Goal: Transaction & Acquisition: Purchase product/service

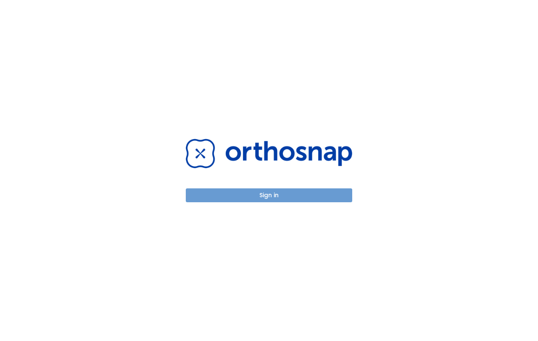
click at [261, 192] on button "Sign in" at bounding box center [269, 195] width 166 height 14
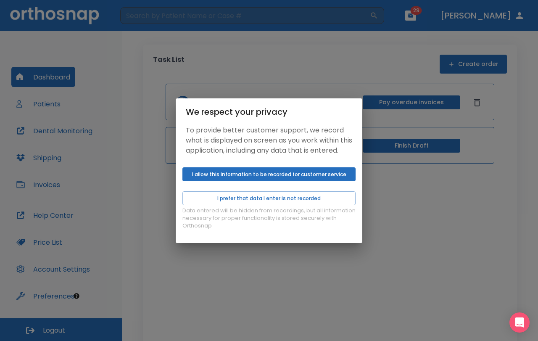
click at [283, 179] on button "I allow this information to be recorded for customer service" at bounding box center [268, 174] width 173 height 14
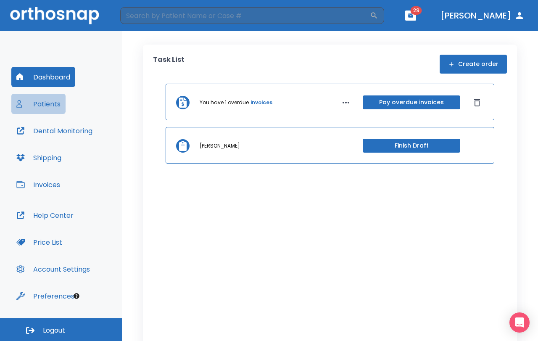
click at [49, 107] on button "Patients" at bounding box center [38, 104] width 54 height 20
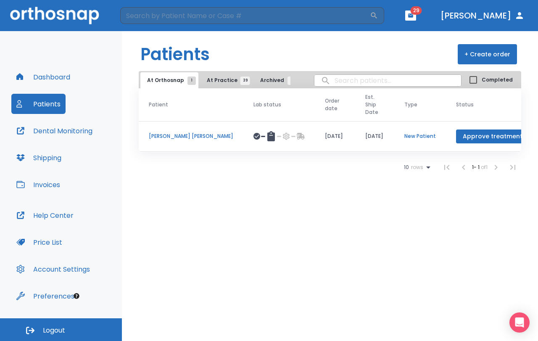
click at [240, 76] on span "39" at bounding box center [245, 80] width 10 height 8
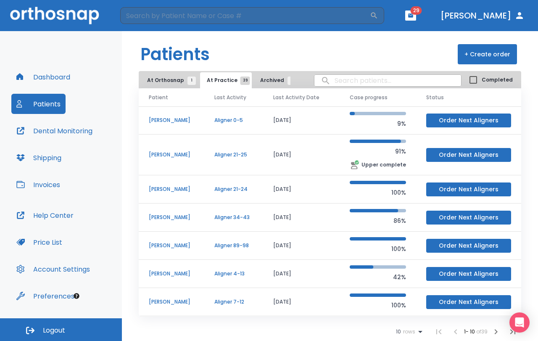
scroll to position [42, 0]
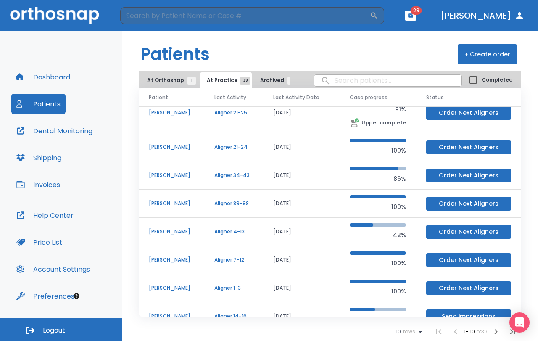
click at [173, 176] on p "Claudia Pina" at bounding box center [171, 175] width 45 height 8
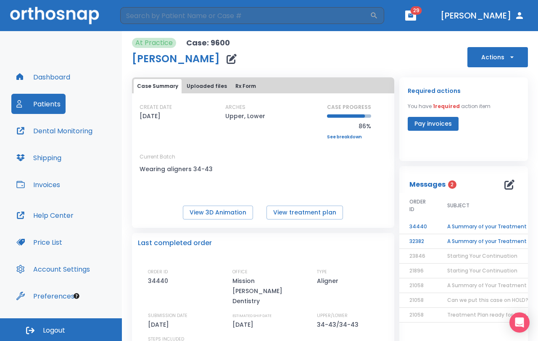
click at [480, 61] on button "Actions" at bounding box center [497, 57] width 60 height 20
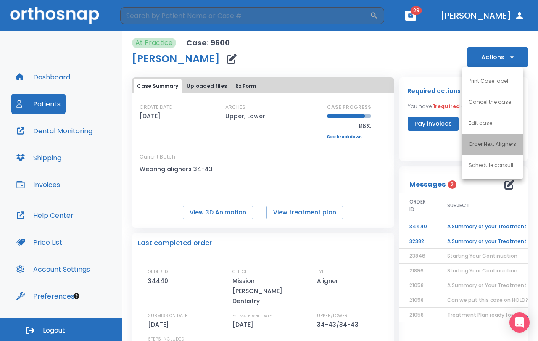
click at [489, 144] on p "Order Next Aligners" at bounding box center [491, 144] width 47 height 8
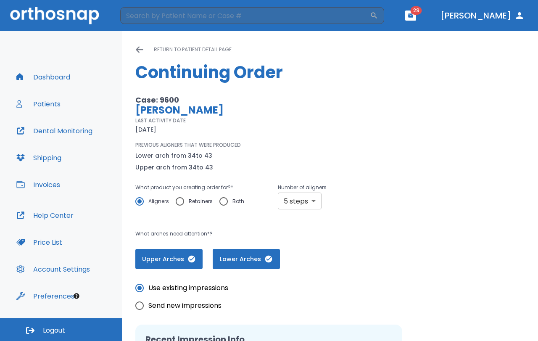
click at [302, 199] on body "​ 29 Dr. Burkett Dashboard Patients Dental Monitoring Shipping Invoices Help Ce…" at bounding box center [269, 170] width 538 height 341
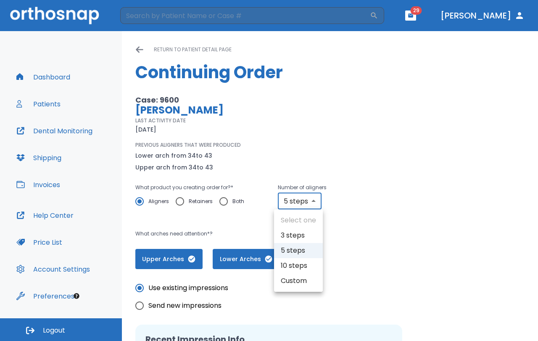
click at [299, 266] on li "10 steps" at bounding box center [298, 265] width 49 height 15
type input "10"
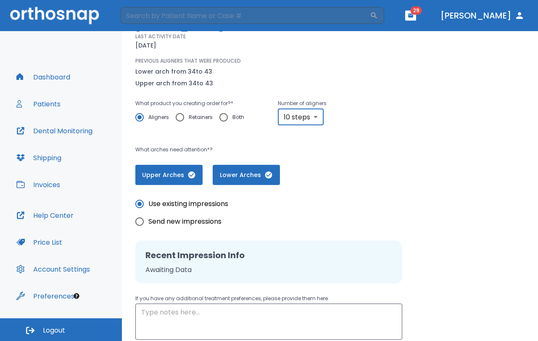
scroll to position [126, 0]
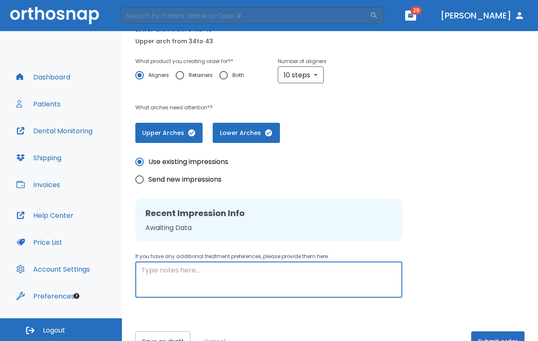
click at [160, 280] on textarea at bounding box center [268, 279] width 255 height 29
type textarea "s"
click at [214, 269] on textarea "Ship to 6900 N 10th st. Mcallen Tx 78504" at bounding box center [268, 279] width 255 height 29
click at [210, 270] on textarea "Ship to 6900 N 10th st. Suite 7 McAllen Tx 78504" at bounding box center [268, 279] width 255 height 29
click at [167, 269] on textarea "Ship to 6900 N 10th St. Suite 7 McAllen Tx 78504" at bounding box center [268, 279] width 255 height 29
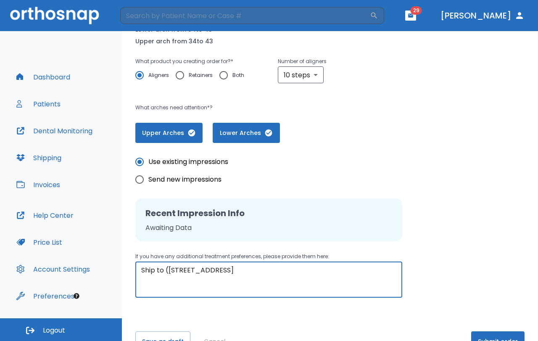
click at [305, 267] on textarea "Ship to (6900 N 10th St. Suite 7 McAllen Tx 78504" at bounding box center [268, 279] width 255 height 29
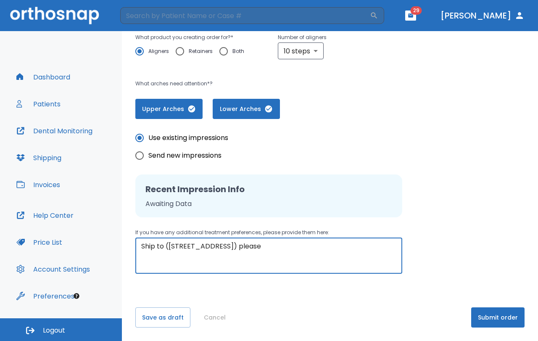
type textarea "Ship to (6900 N 10th St. Suite 7 McAllen Tx 78504) please"
click at [508, 315] on button "Submit order" at bounding box center [497, 317] width 53 height 20
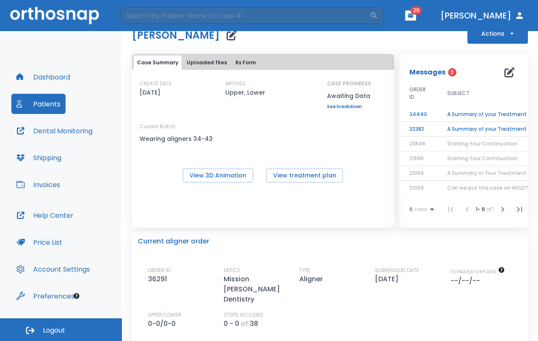
scroll to position [42, 0]
